Goal: Information Seeking & Learning: Learn about a topic

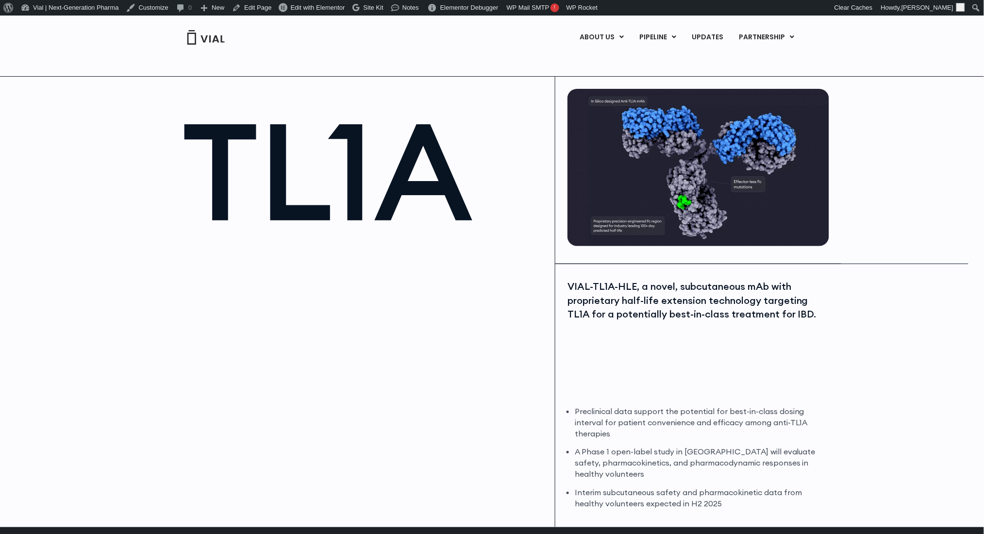
drag, startPoint x: 206, startPoint y: 349, endPoint x: 176, endPoint y: 89, distance: 261.1
click at [206, 335] on div at bounding box center [364, 357] width 364 height 219
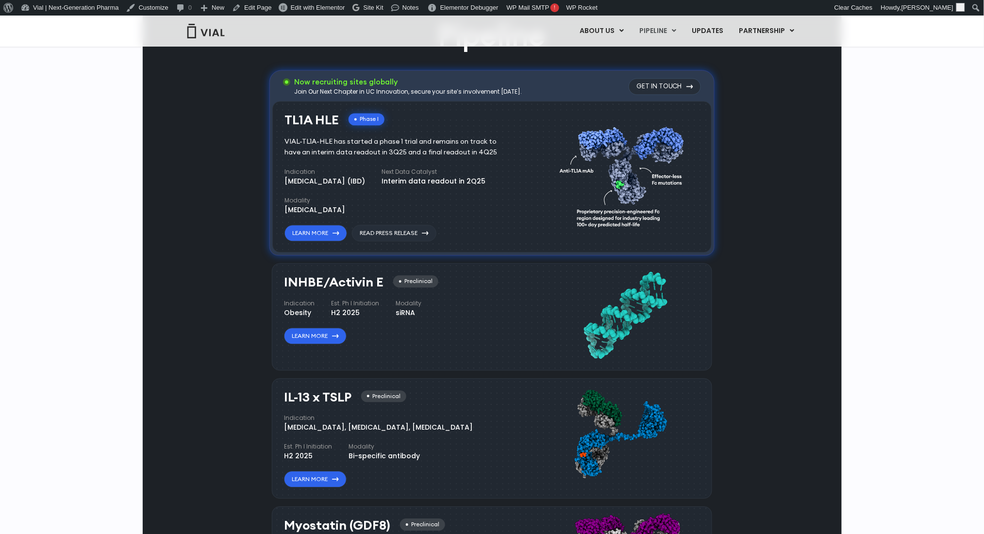
scroll to position [720, 0]
